Goal: Feedback & Contribution: Leave review/rating

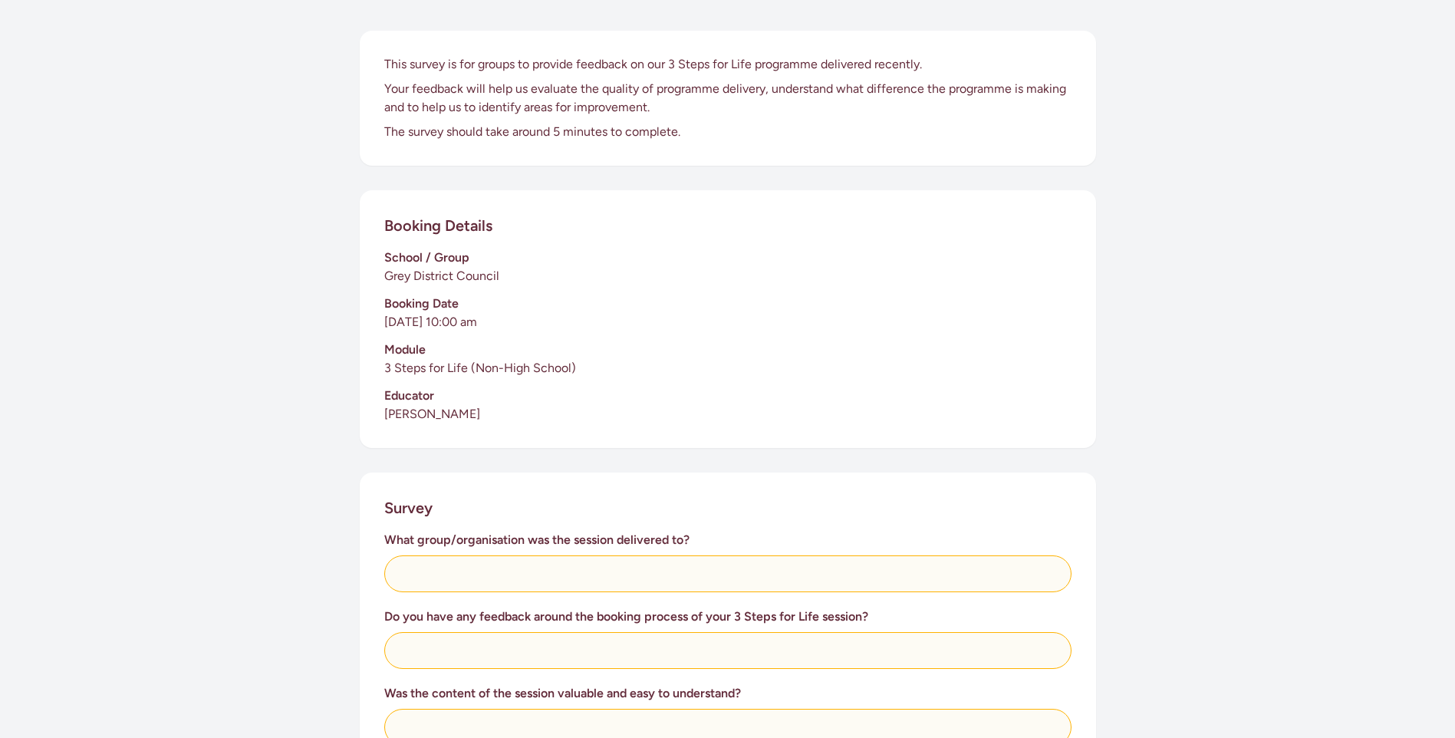
scroll to position [307, 0]
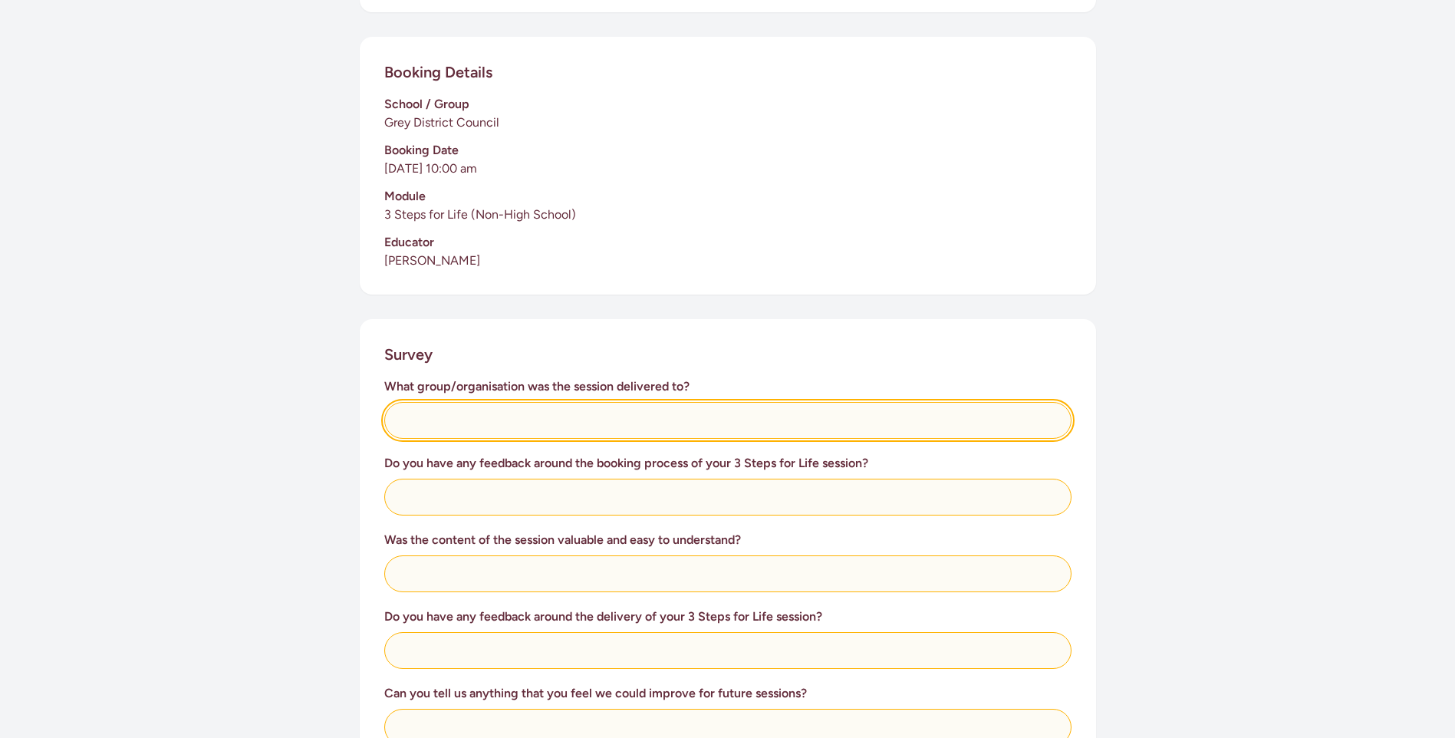
click at [531, 423] on input "text" at bounding box center [727, 420] width 687 height 37
type input "About 8 staff"
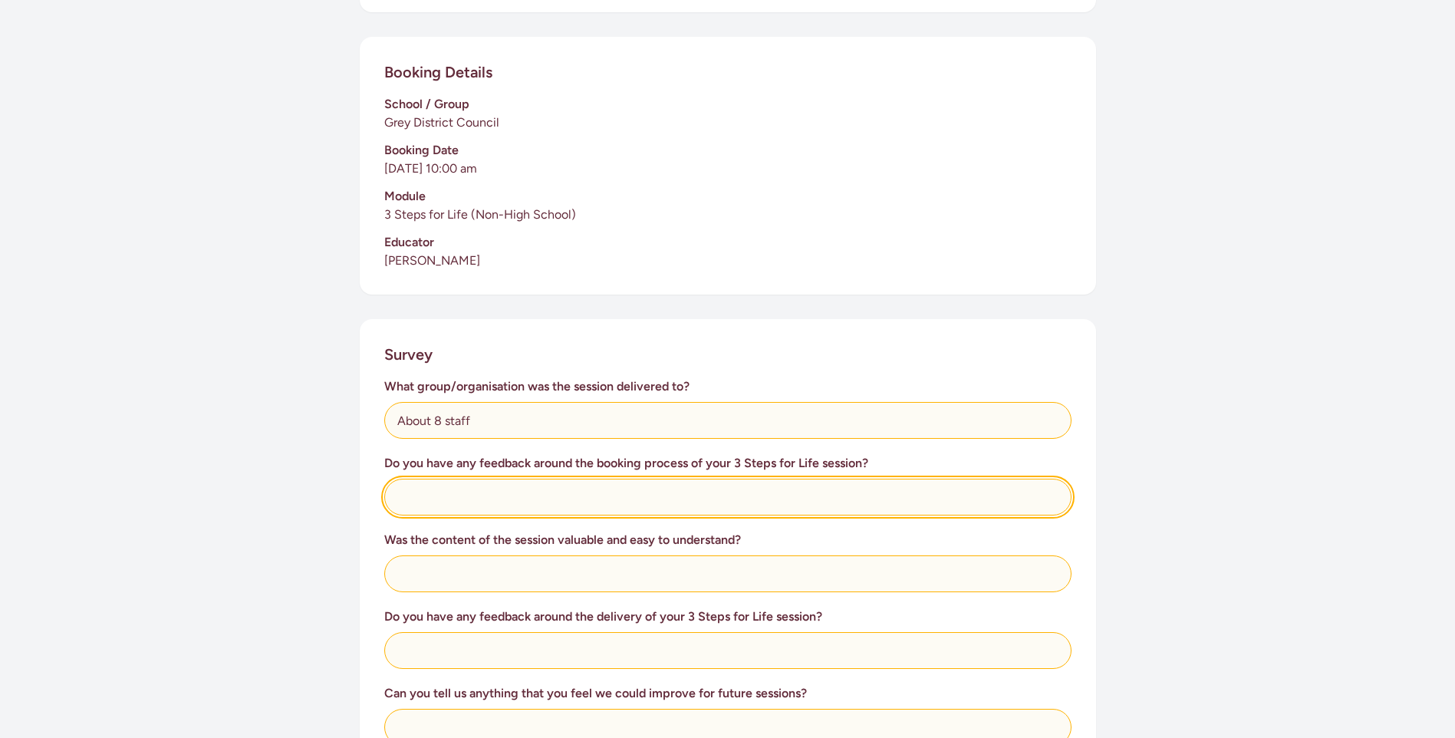
click at [530, 499] on input "text" at bounding box center [727, 497] width 687 height 37
type input "It was amazing!"
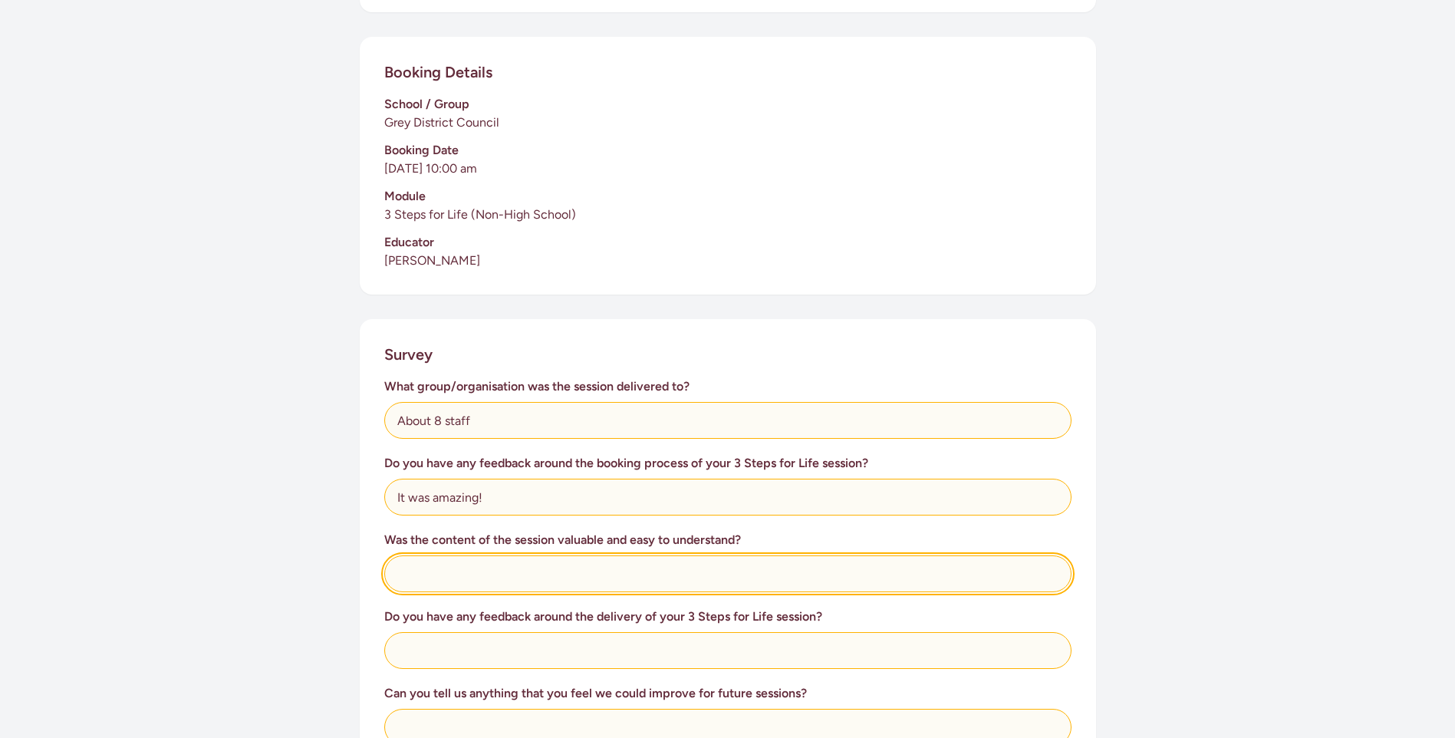
click at [526, 568] on input "text" at bounding box center [727, 573] width 687 height 37
type input "So clear, and fun, and informative."
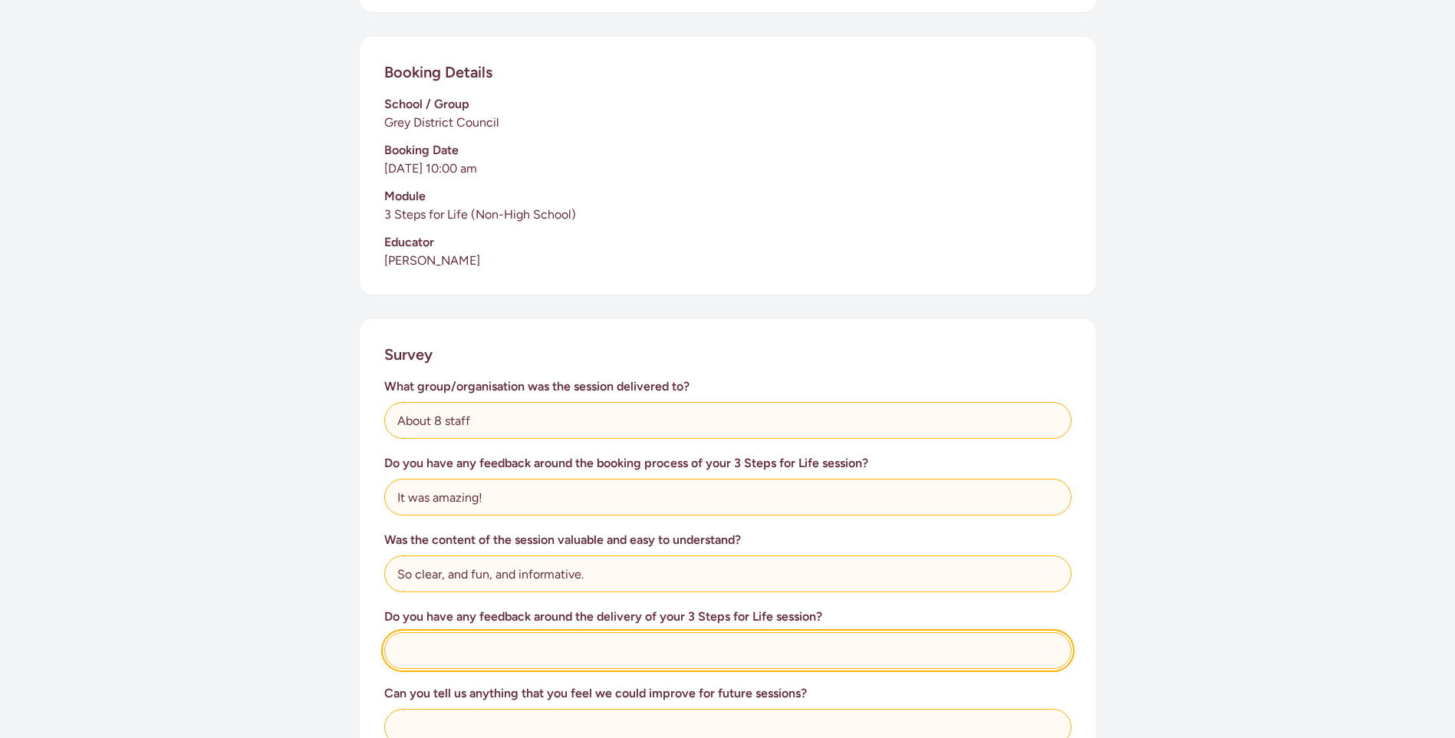
click at [538, 649] on input "text" at bounding box center [727, 650] width 687 height 37
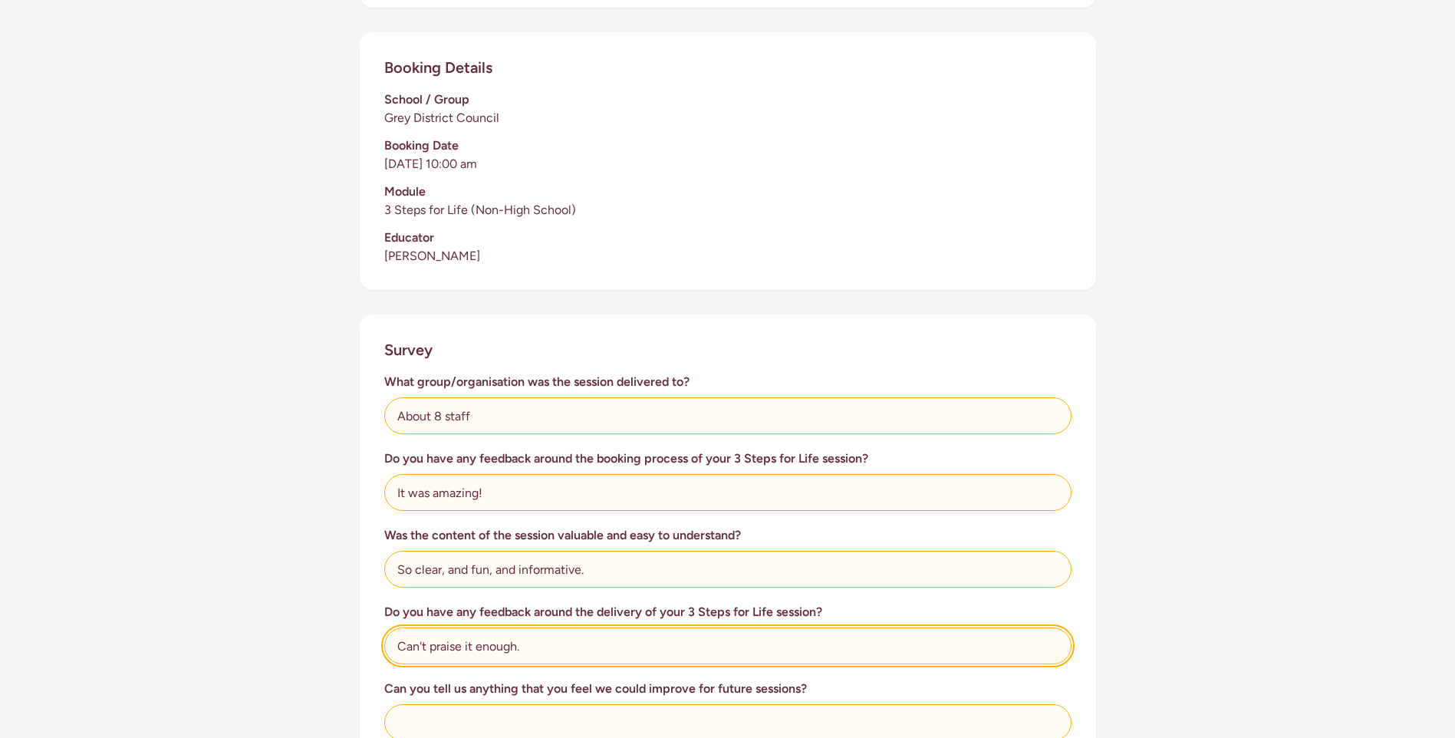
scroll to position [614, 0]
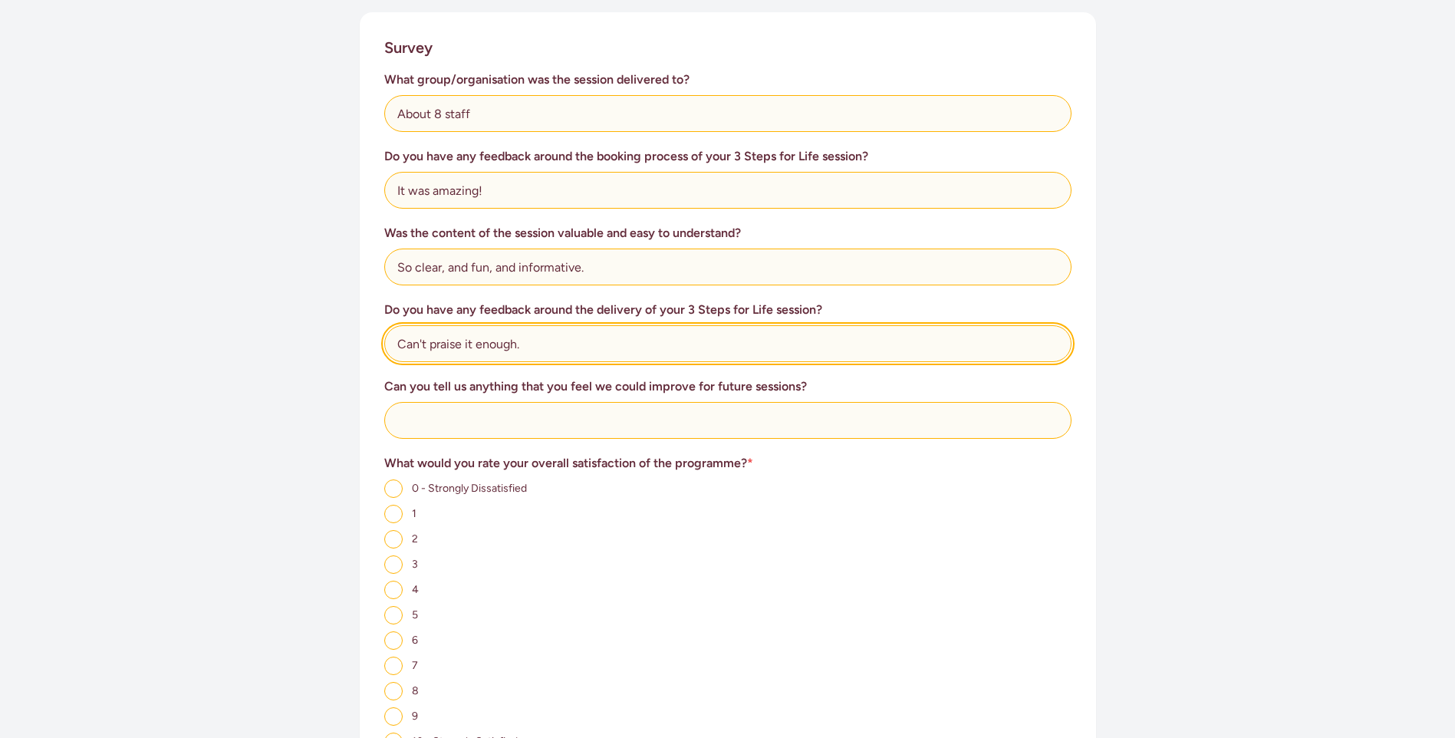
type input "Can't praise it enough."
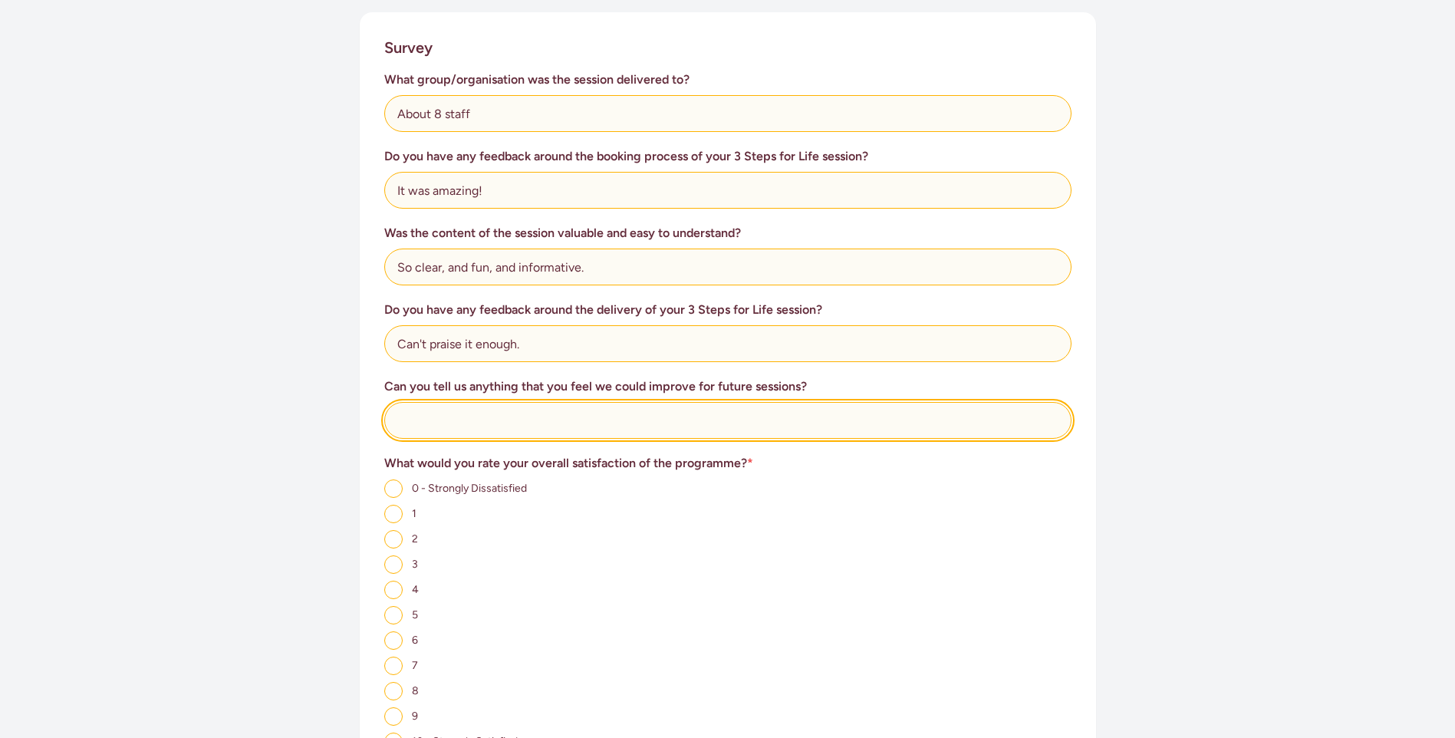
click at [533, 411] on input "text" at bounding box center [727, 420] width 687 height 37
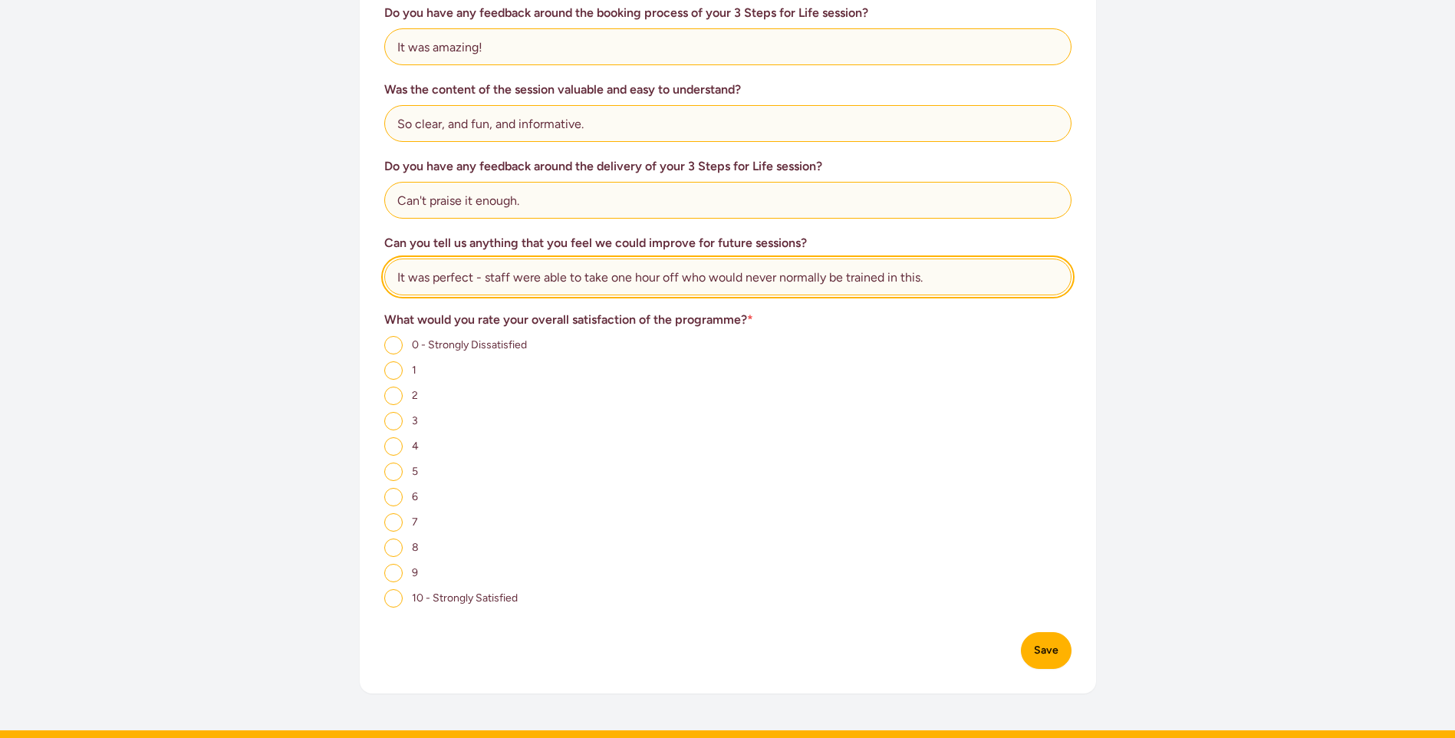
scroll to position [921, 0]
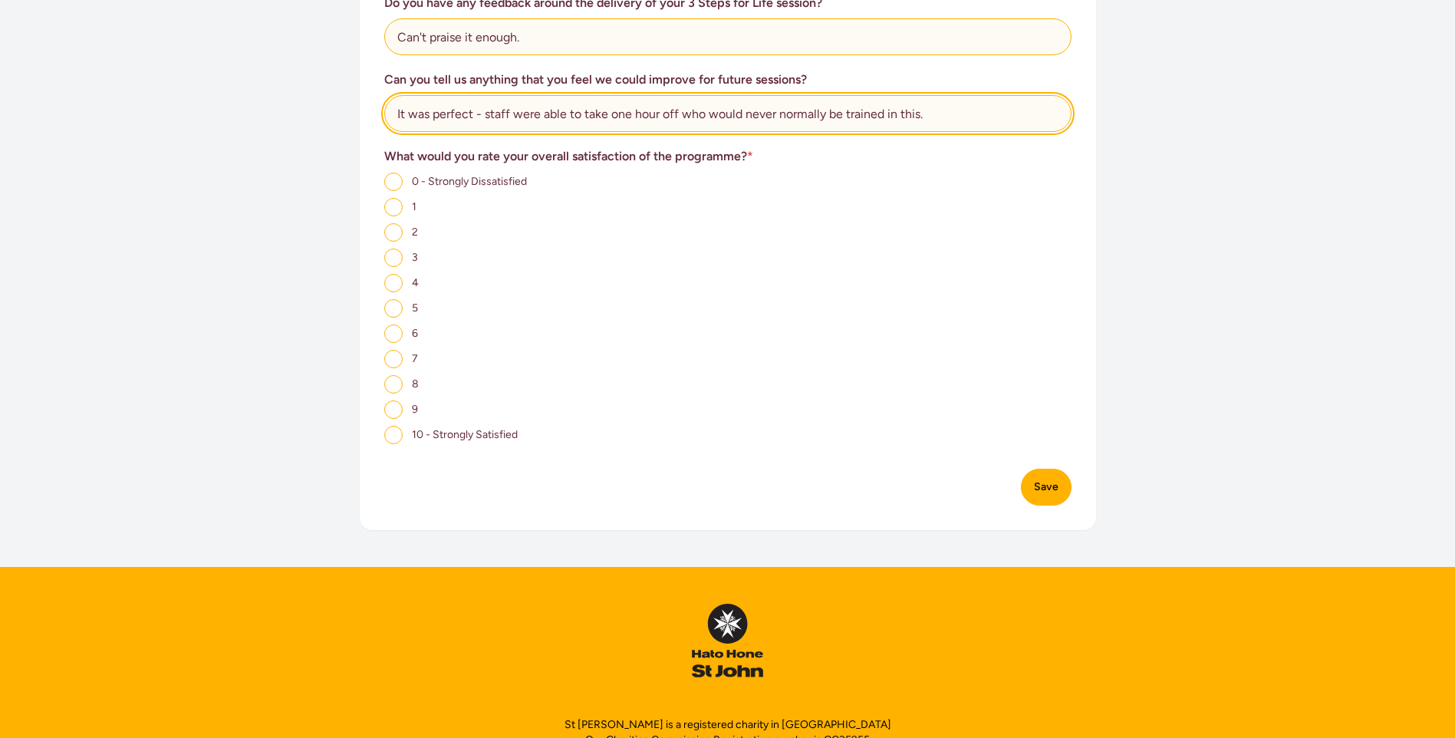
type input "It was perfect - staff were able to take one hour off who would never normally …"
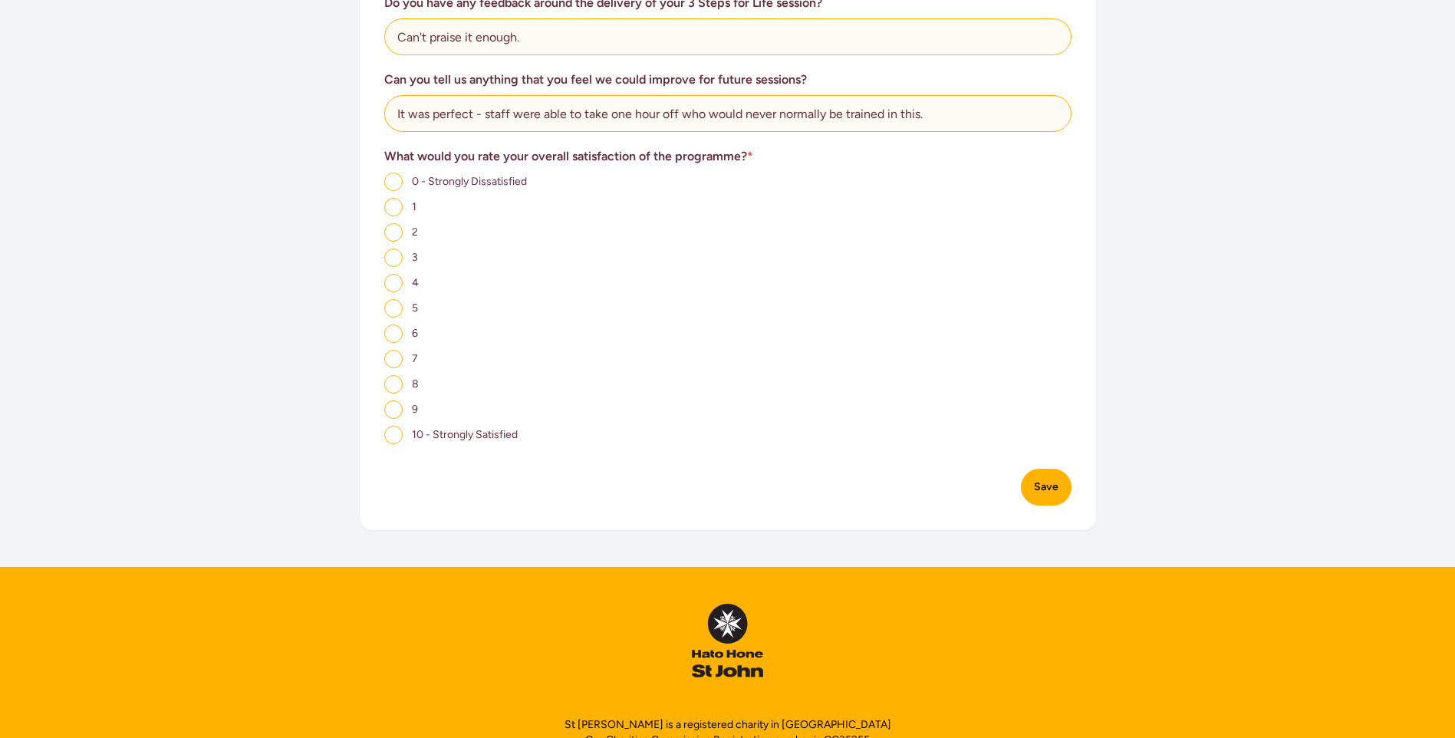
click at [389, 437] on input "10 - Strongly Satisfied" at bounding box center [393, 435] width 18 height 18
radio input "true"
click at [1041, 499] on button "Save" at bounding box center [1046, 487] width 51 height 37
